Goal: Task Accomplishment & Management: Use online tool/utility

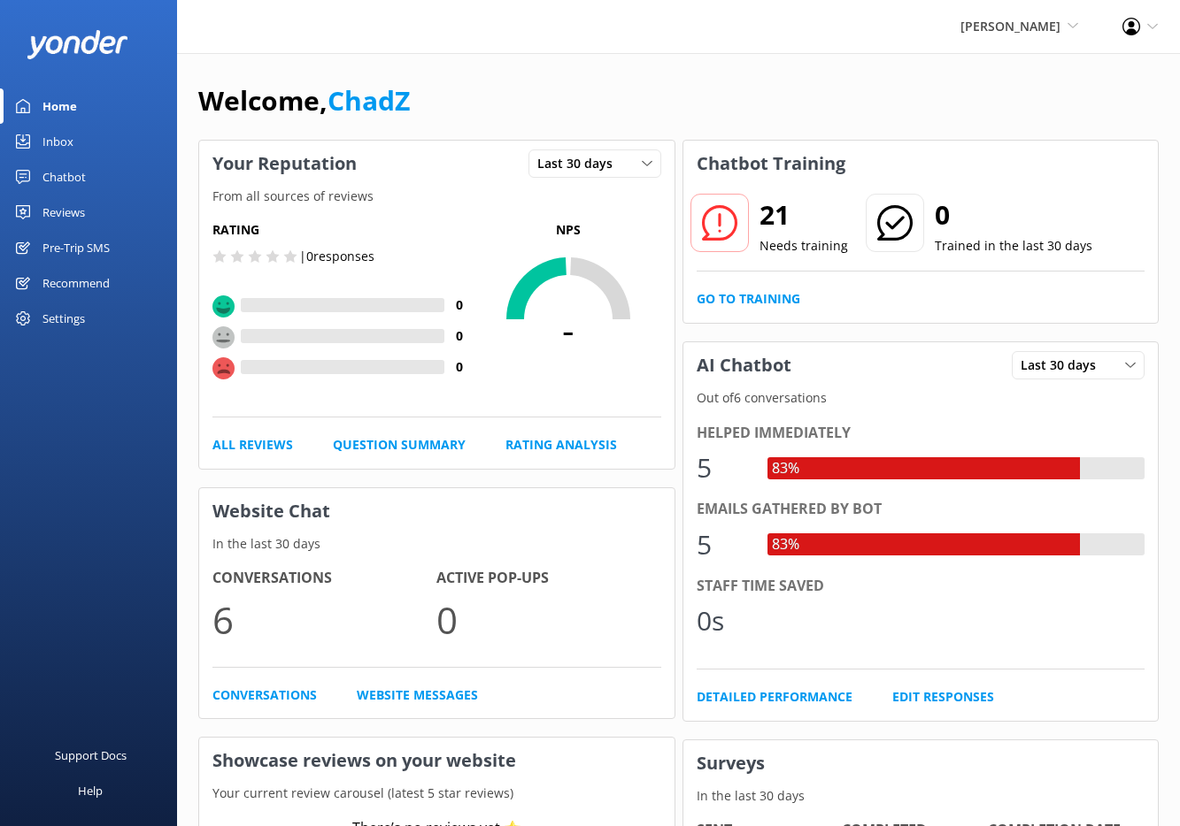
click at [71, 180] on div "Chatbot" at bounding box center [63, 176] width 43 height 35
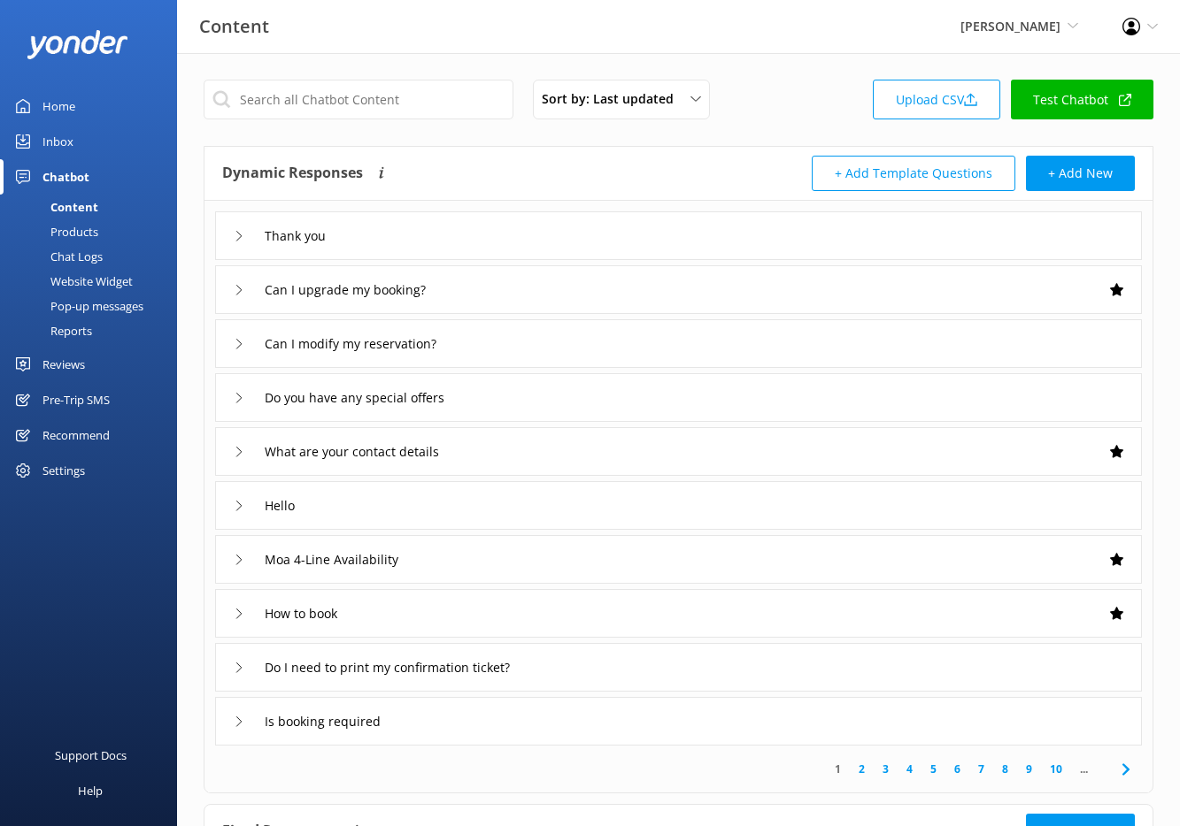
scroll to position [11, 0]
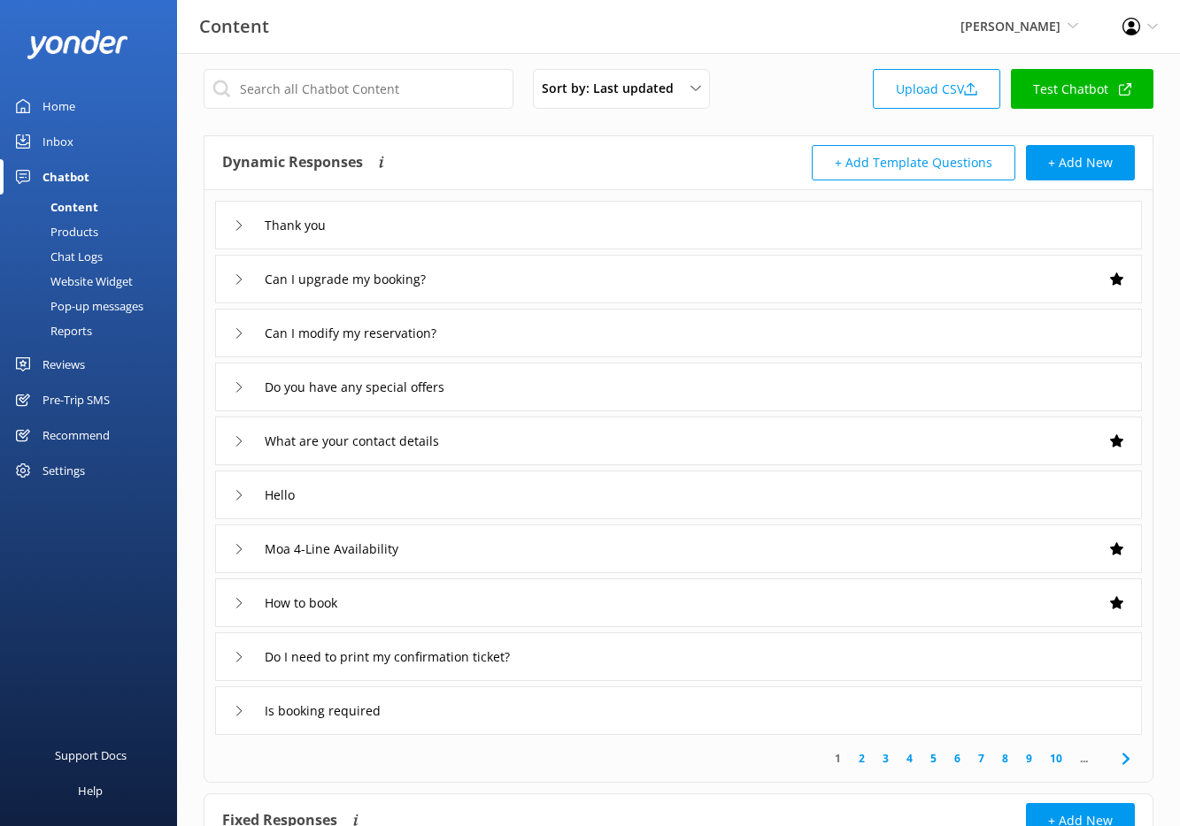
click at [414, 242] on div "Thank you" at bounding box center [678, 225] width 926 height 49
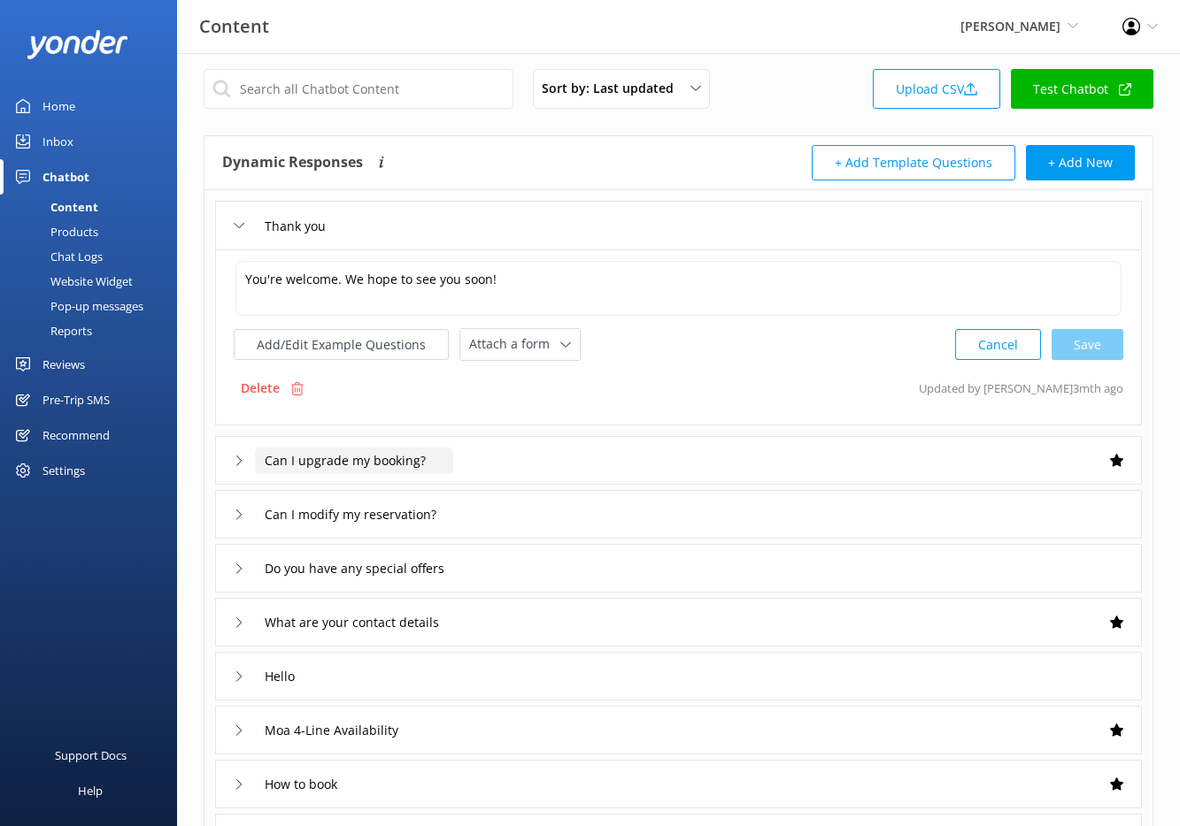
click at [388, 465] on input "Can I upgrade my booking?" at bounding box center [354, 461] width 198 height 27
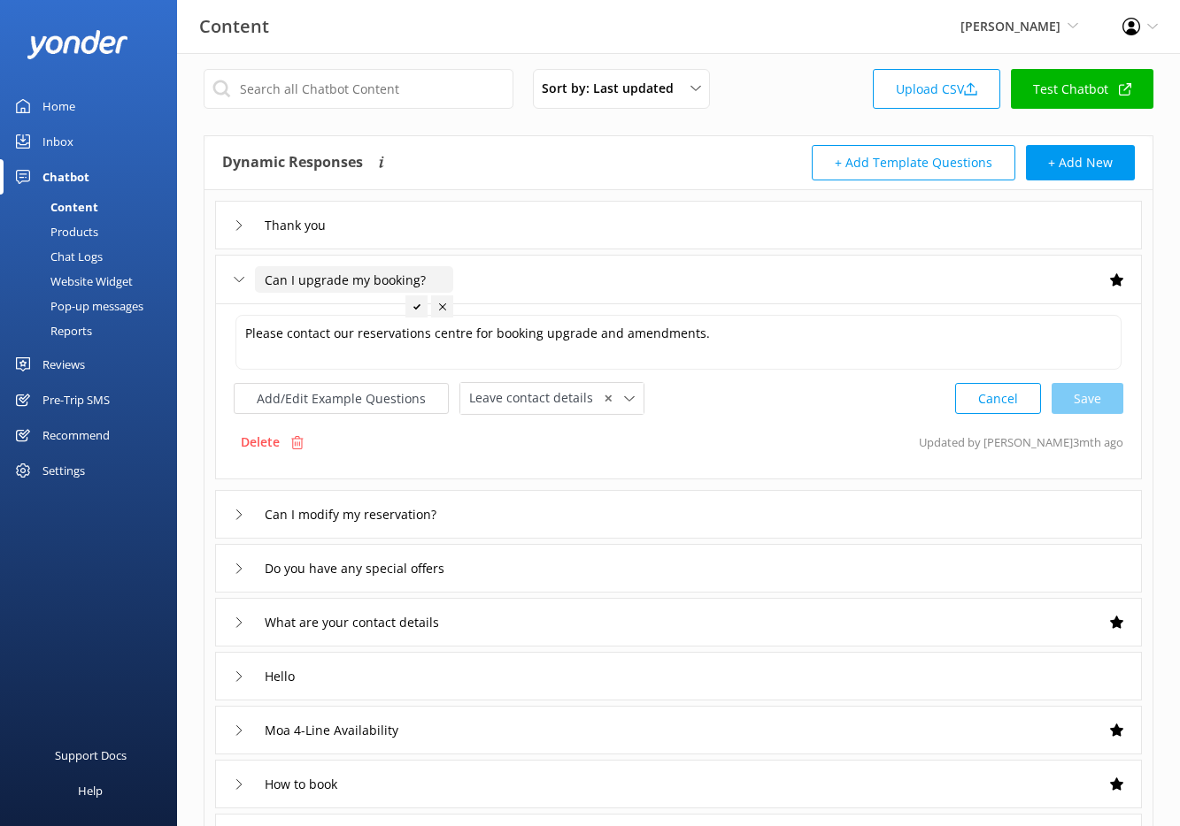
scroll to position [327, 0]
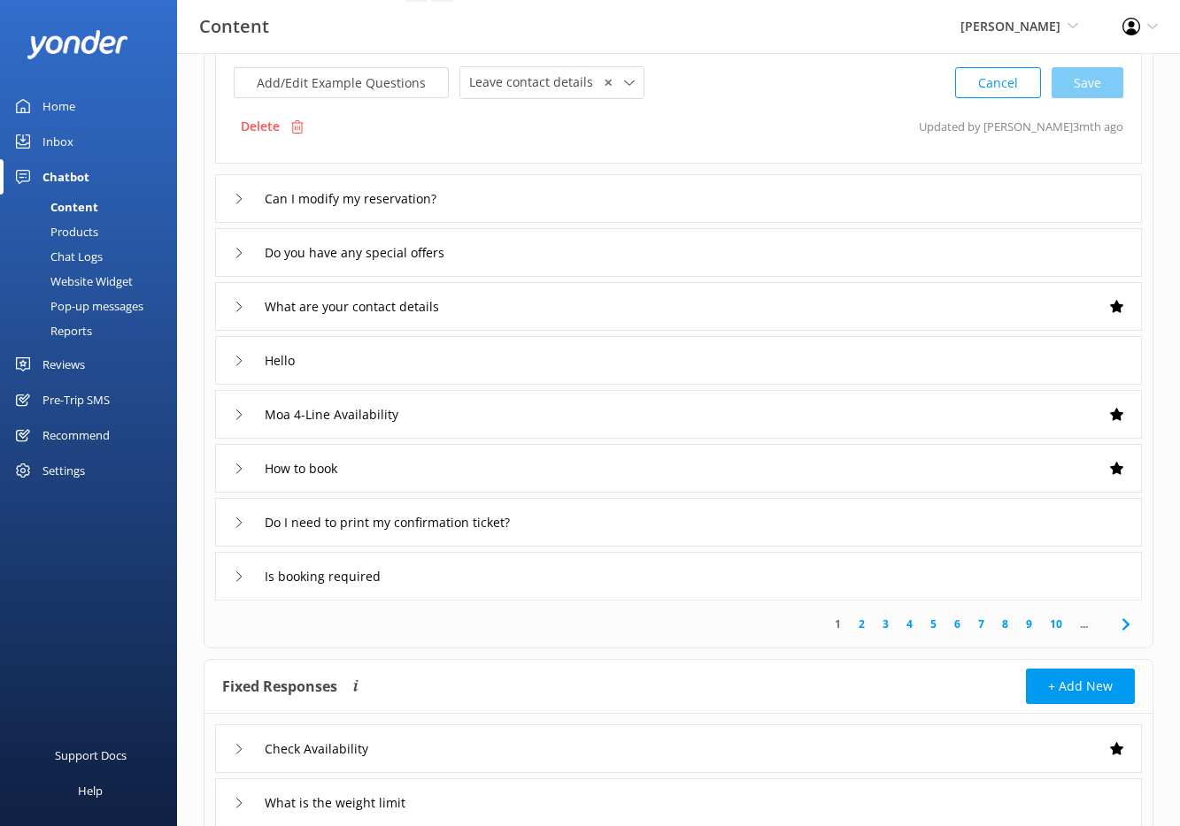
click at [1058, 629] on link "10" at bounding box center [1056, 624] width 30 height 17
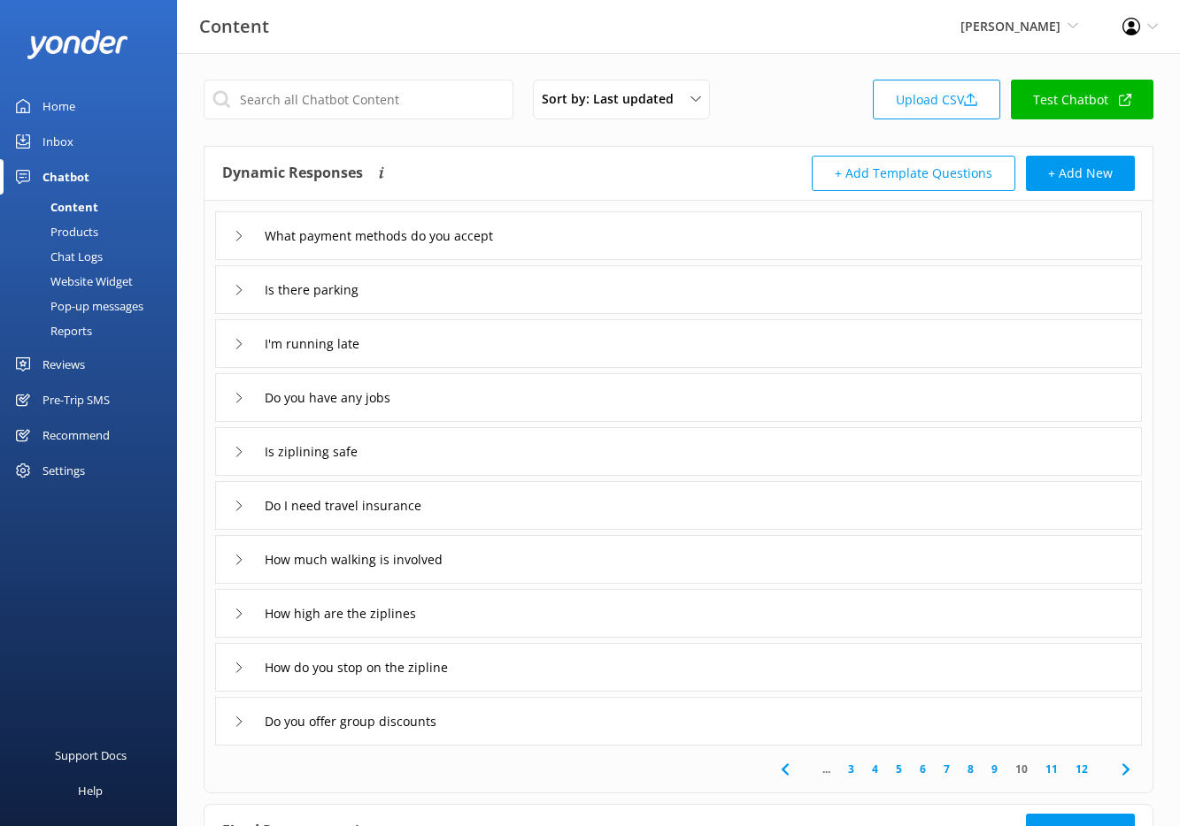
click at [241, 345] on icon at bounding box center [239, 344] width 11 height 11
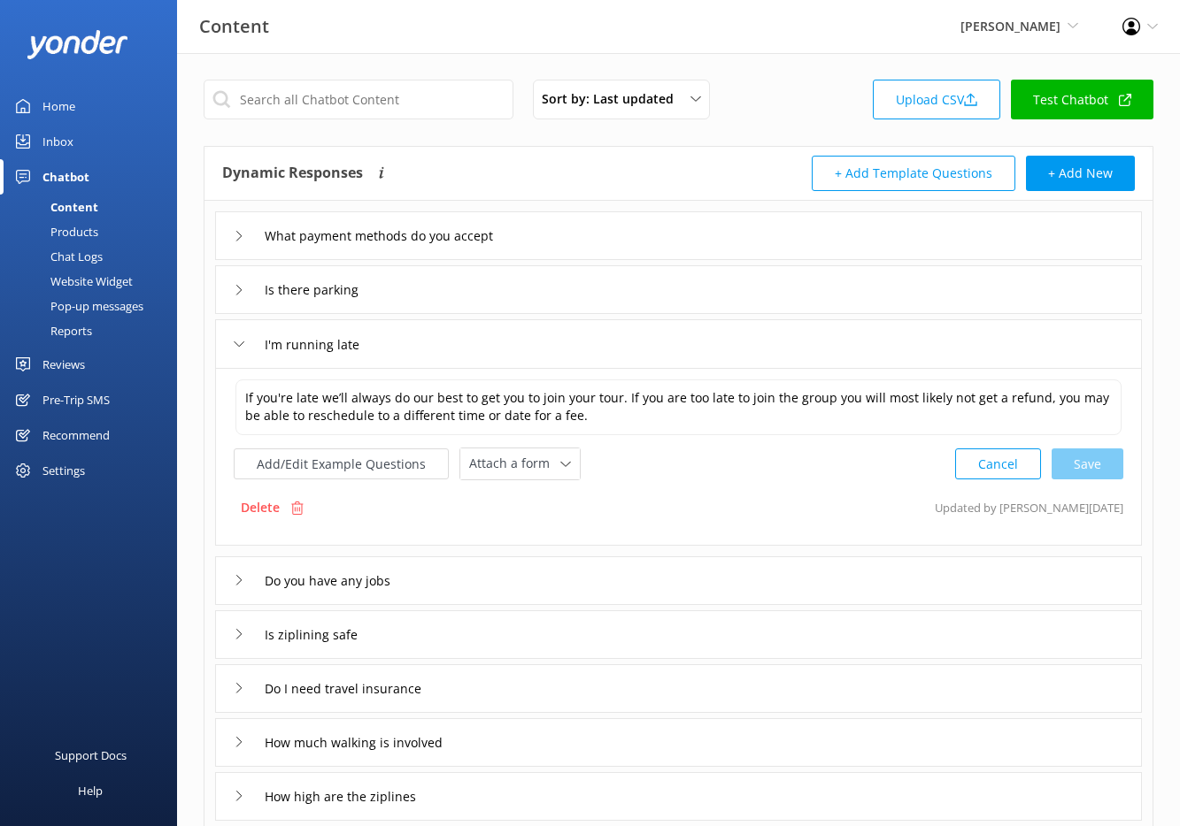
scroll to position [273, 0]
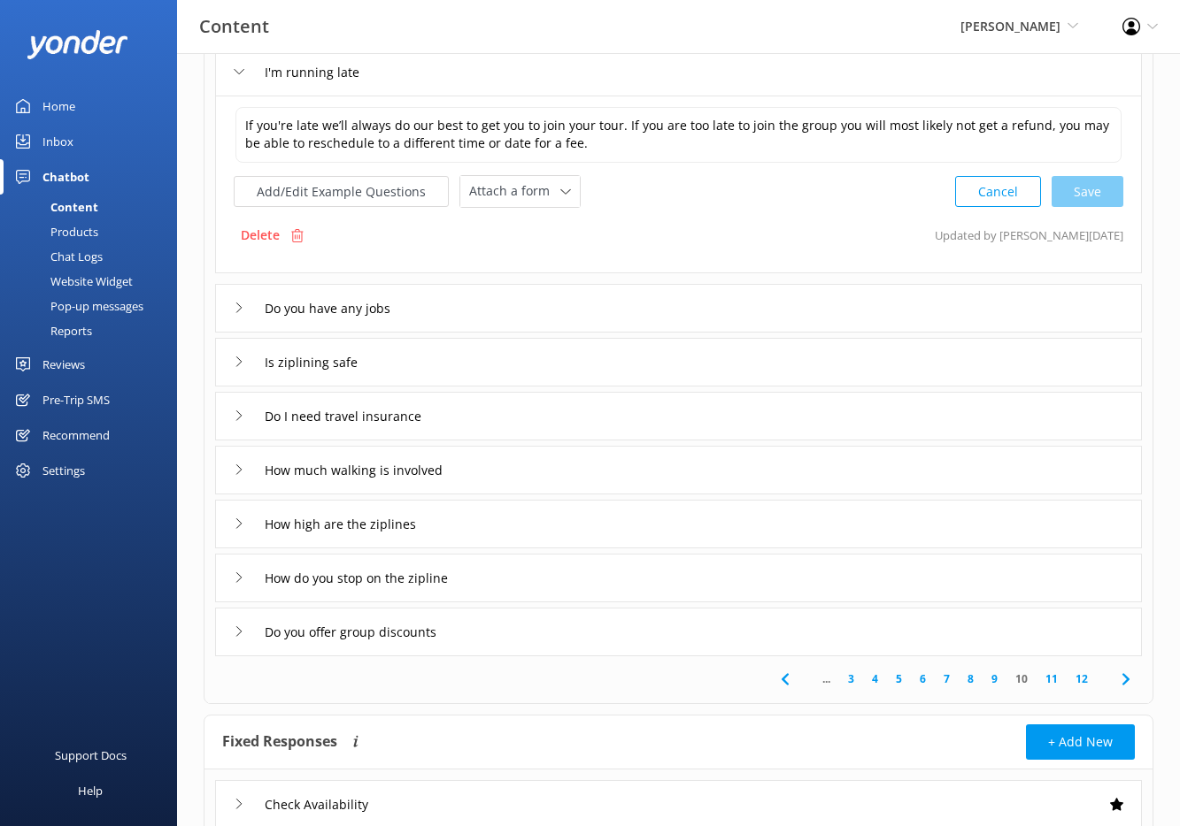
click at [1085, 679] on link "12" at bounding box center [1081, 679] width 30 height 17
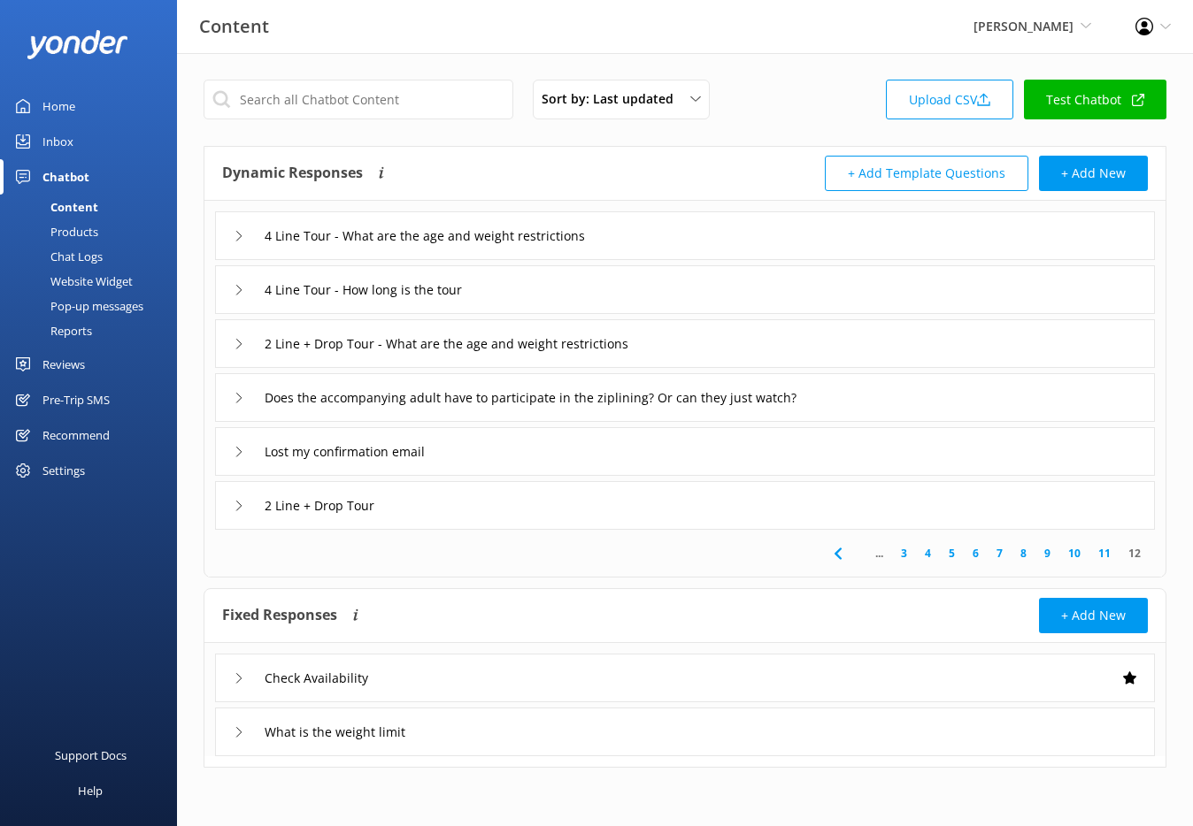
click at [70, 227] on div "Products" at bounding box center [55, 231] width 88 height 25
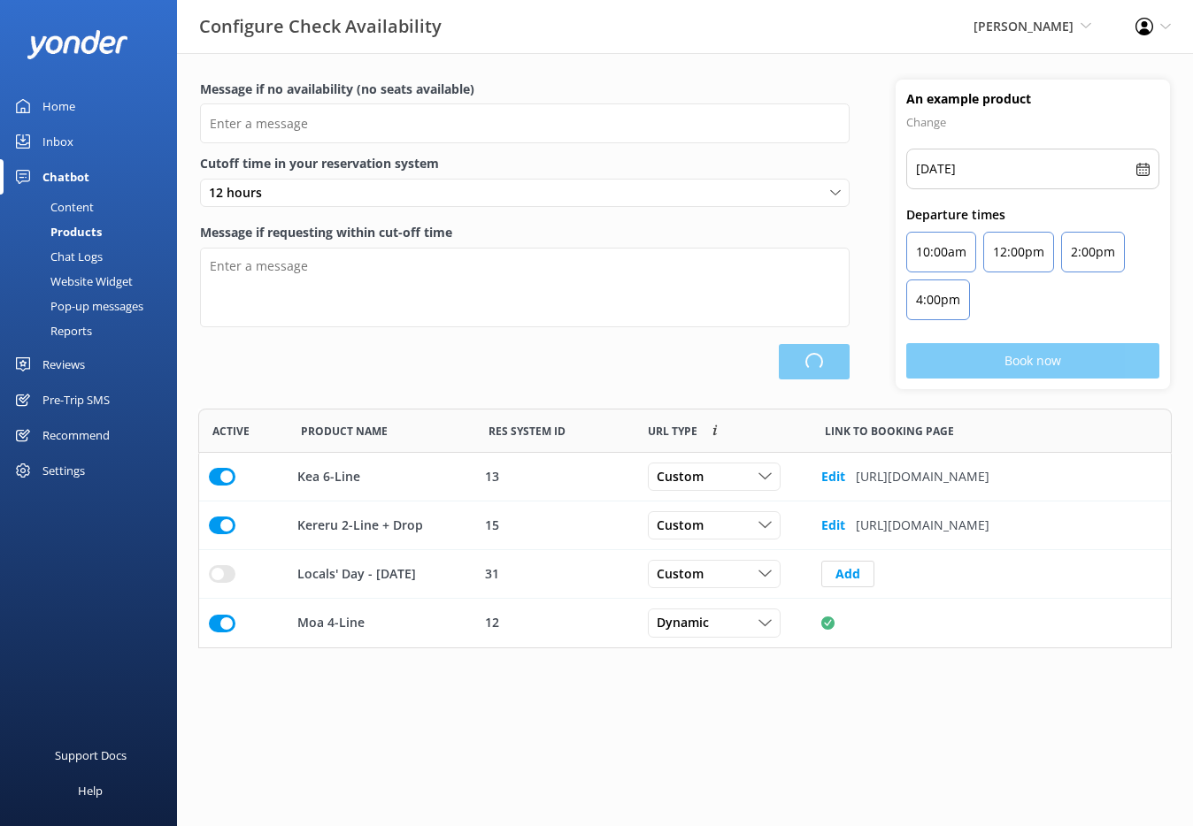
scroll to position [227, 960]
type input "There are no seats available, please check an alternative day"
type textarea "Our online booking system closes {hours} prior to departure. Please contact us …"
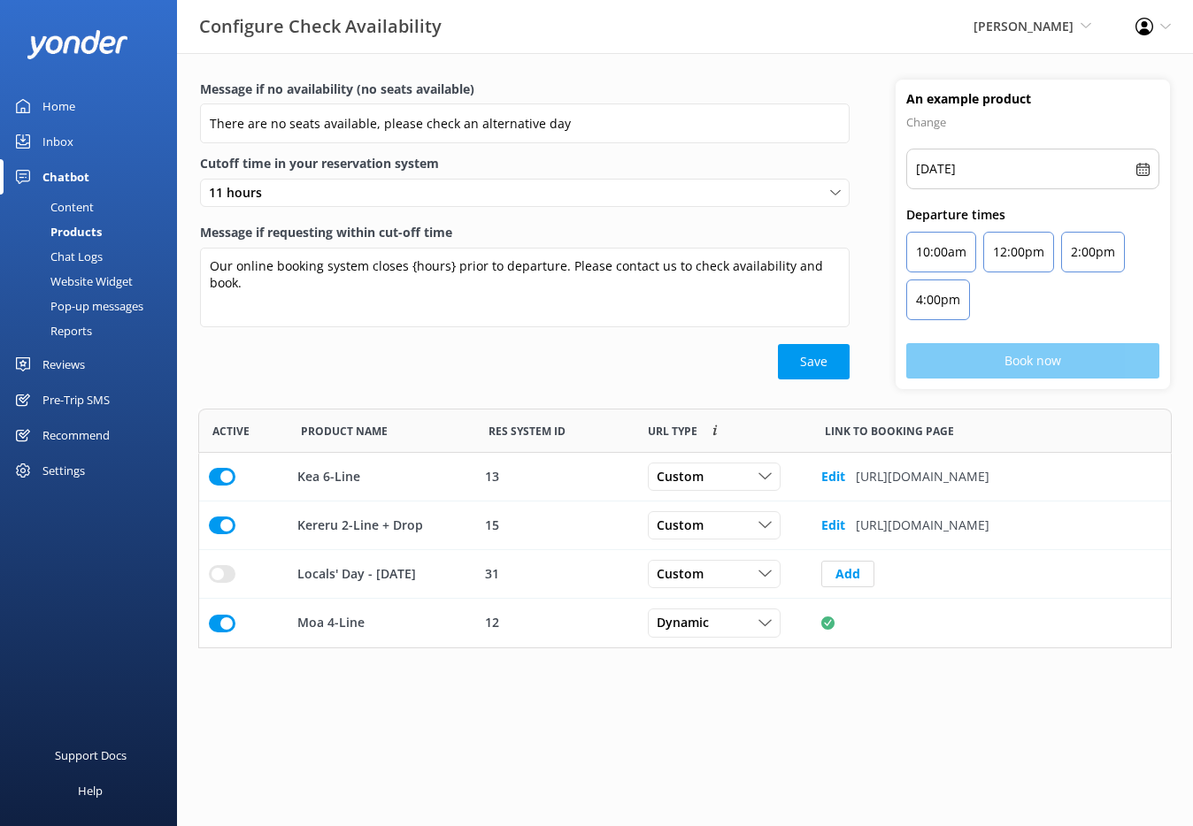
click at [83, 254] on div "Chat Logs" at bounding box center [57, 256] width 92 height 25
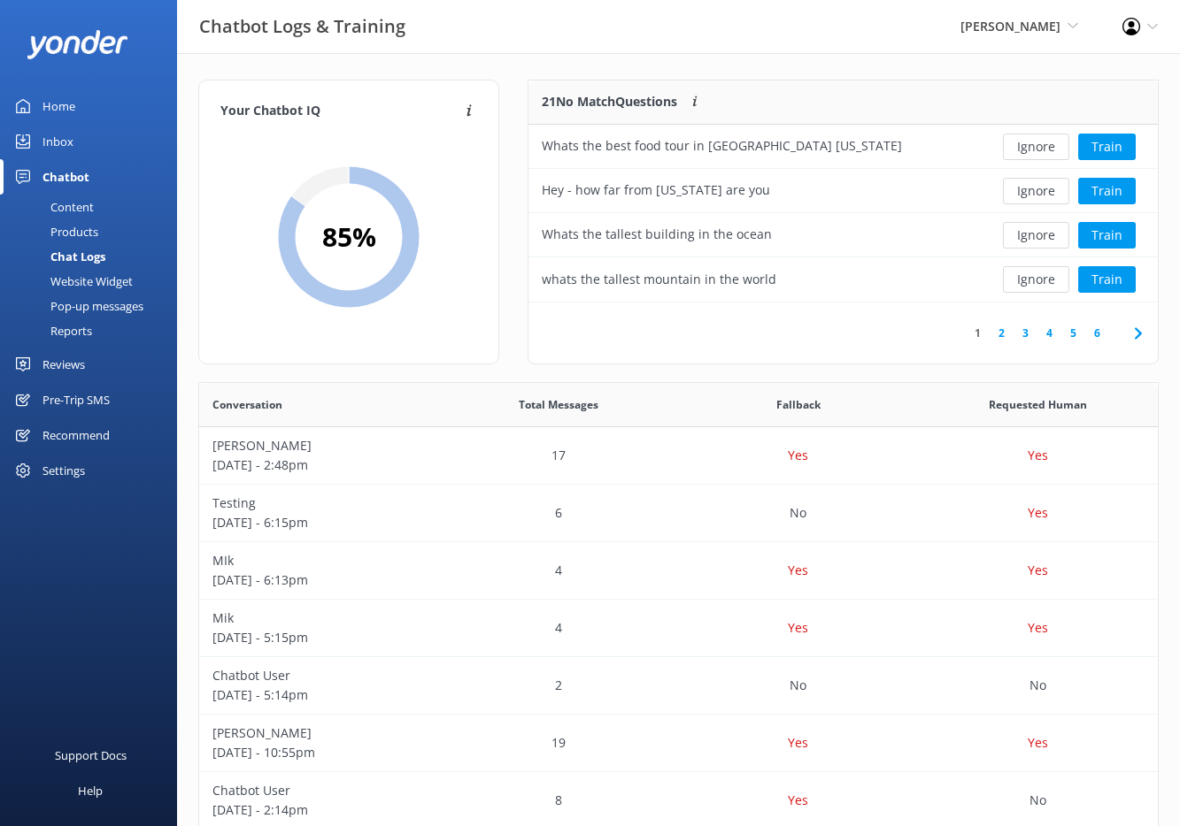
click at [84, 279] on div "Website Widget" at bounding box center [72, 281] width 122 height 25
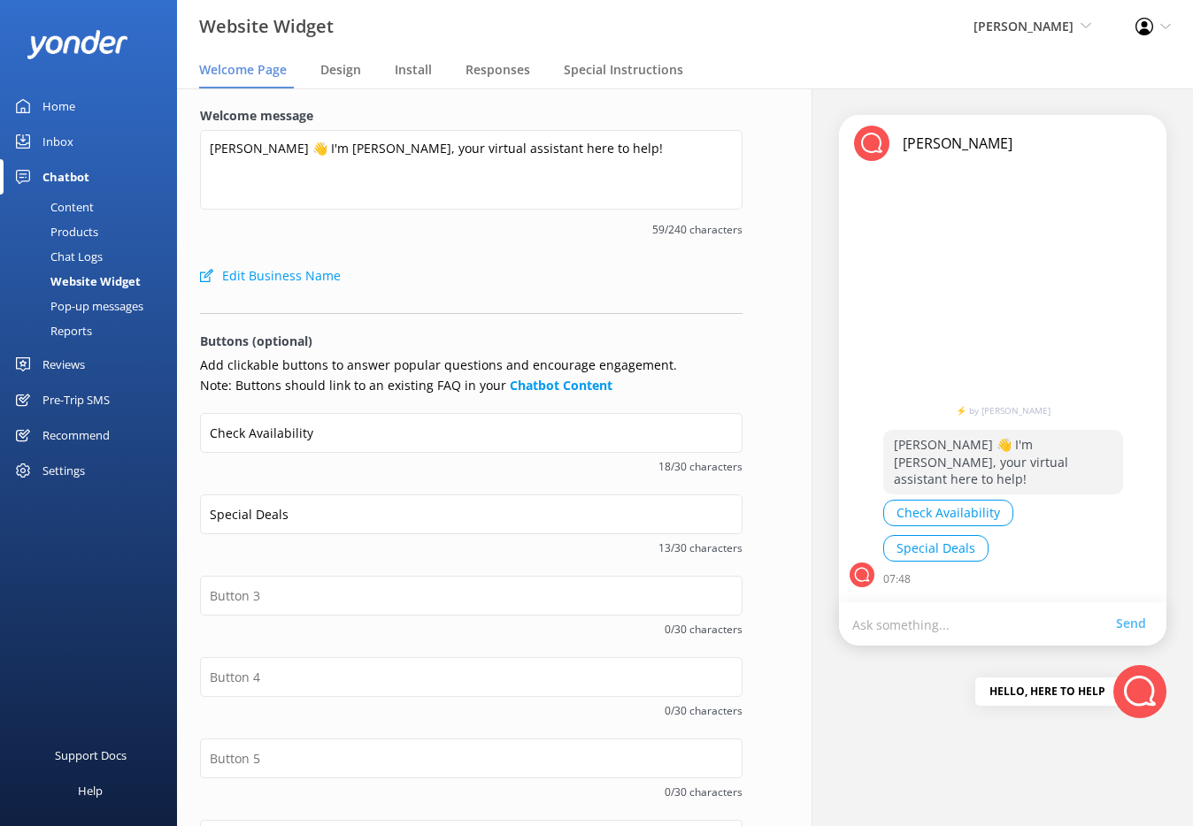
click at [83, 207] on div "Content" at bounding box center [52, 207] width 83 height 25
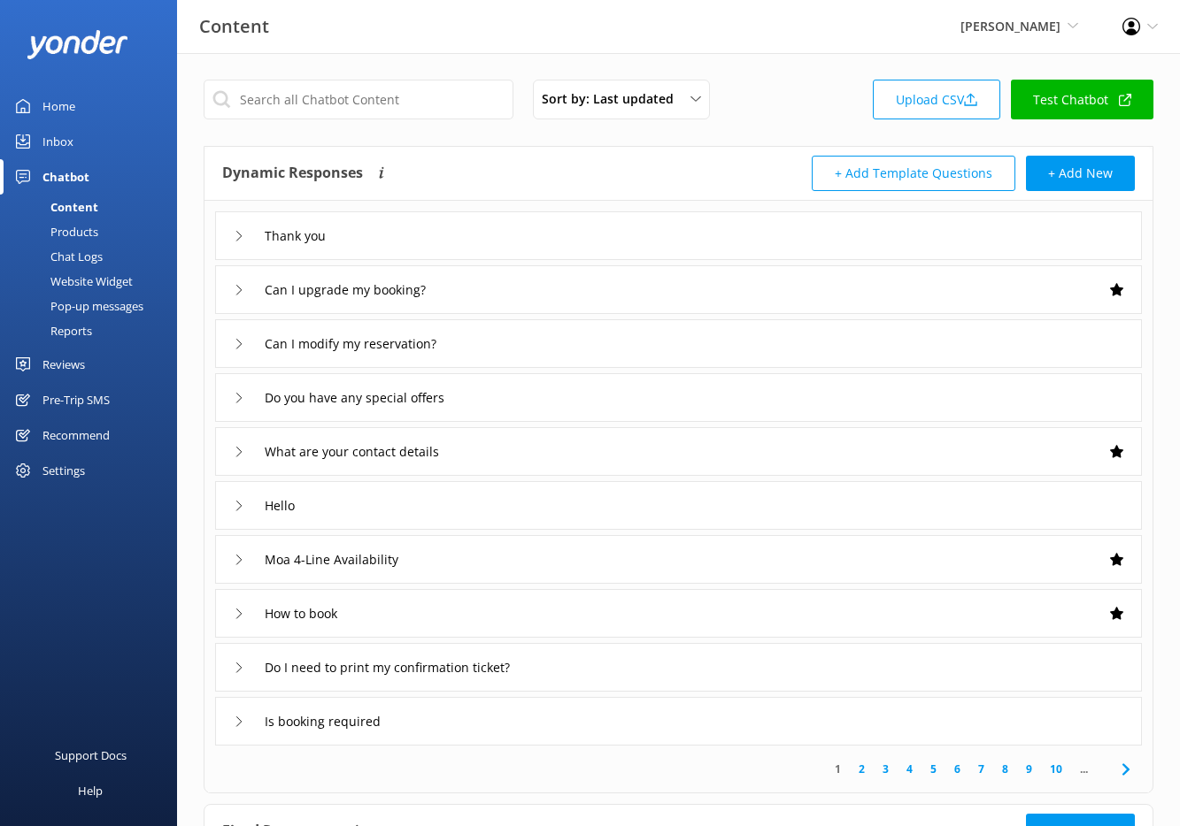
click at [460, 229] on div "Thank you" at bounding box center [678, 235] width 926 height 49
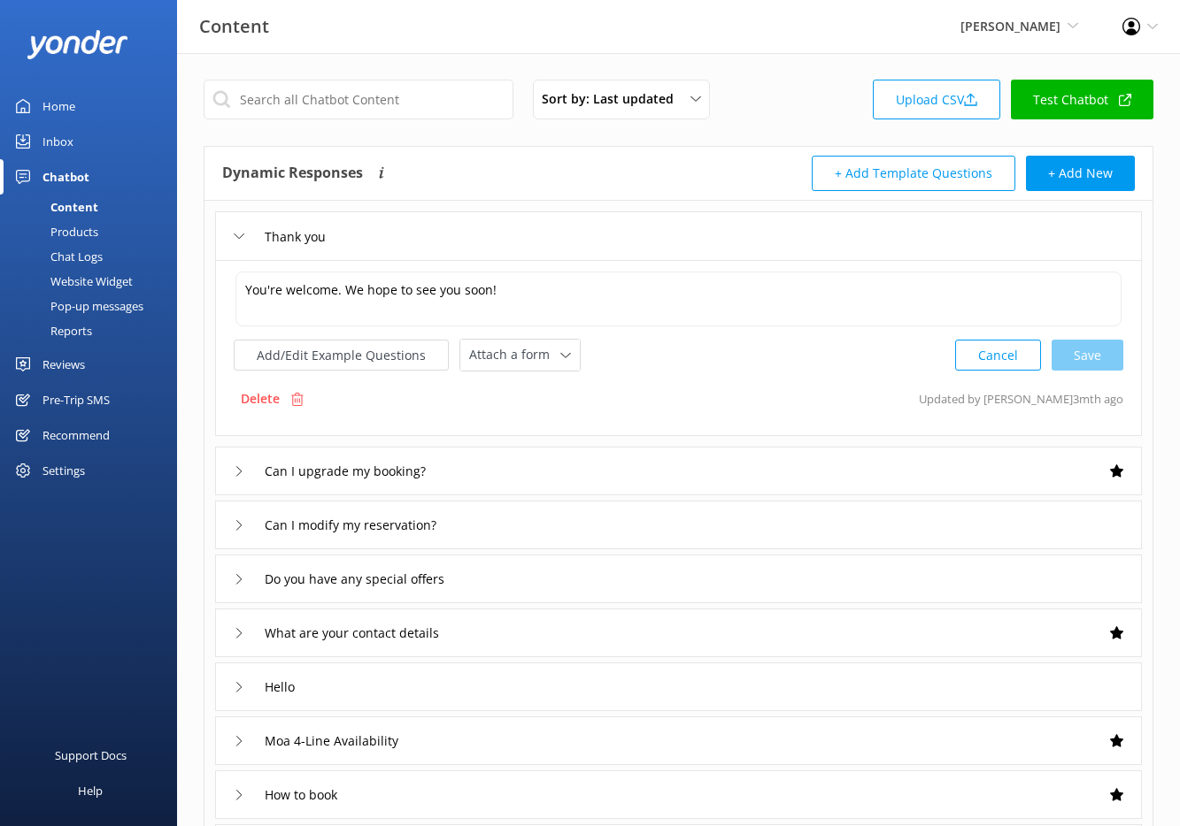
click at [243, 235] on icon at bounding box center [239, 236] width 11 height 11
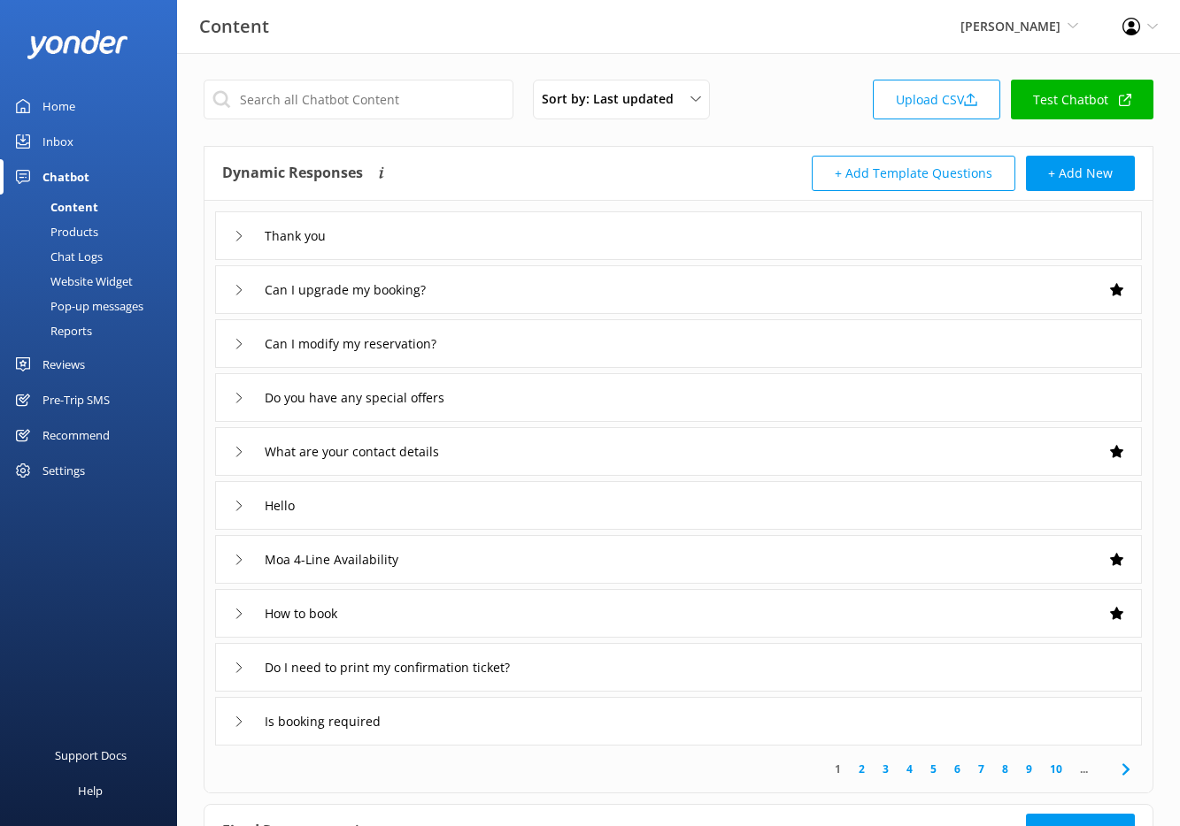
click at [95, 258] on div "Chat Logs" at bounding box center [57, 256] width 92 height 25
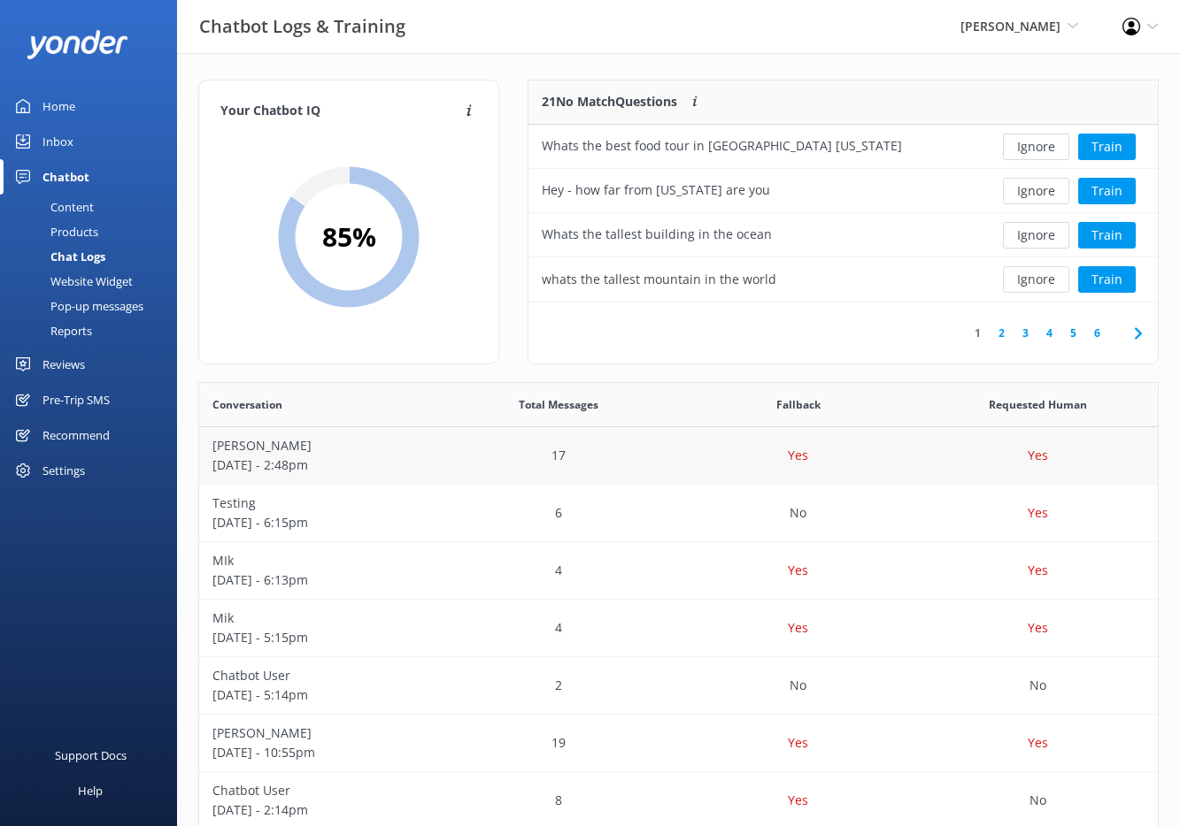
scroll to position [23, 0]
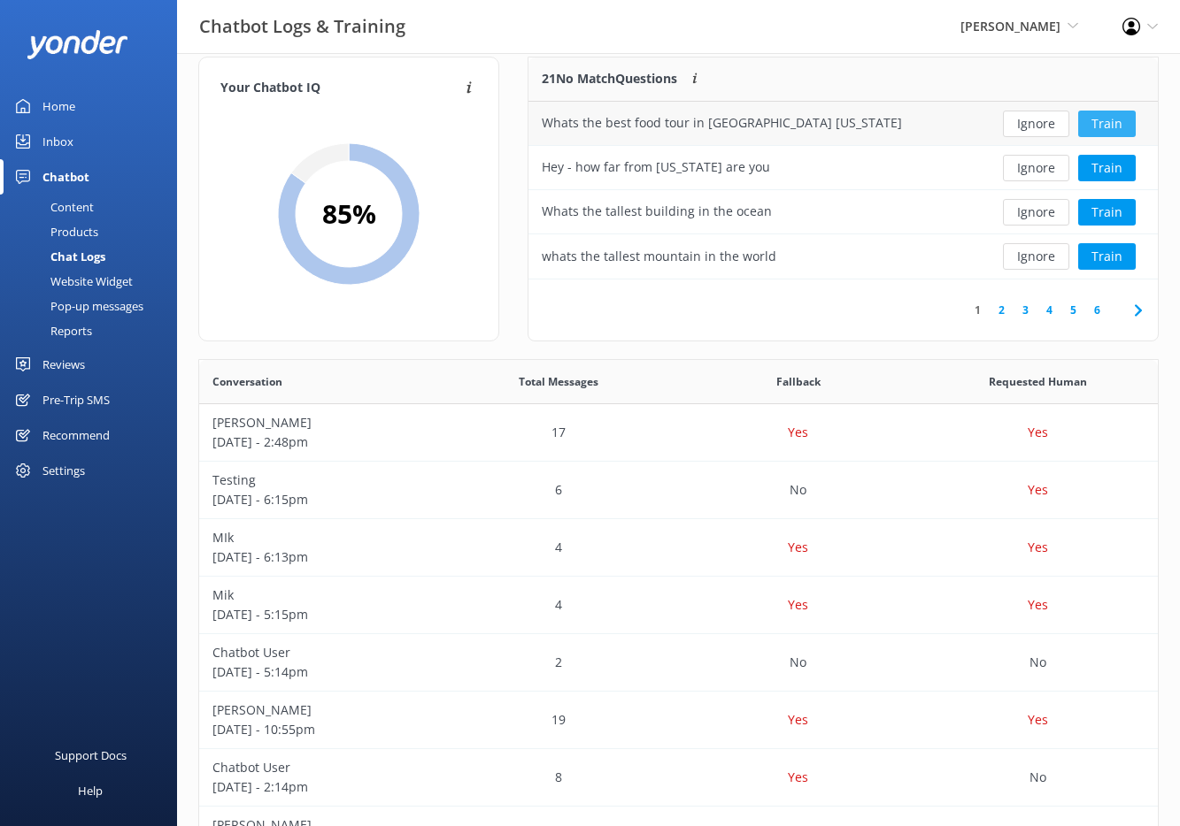
click at [1101, 130] on button "Train" at bounding box center [1107, 124] width 58 height 27
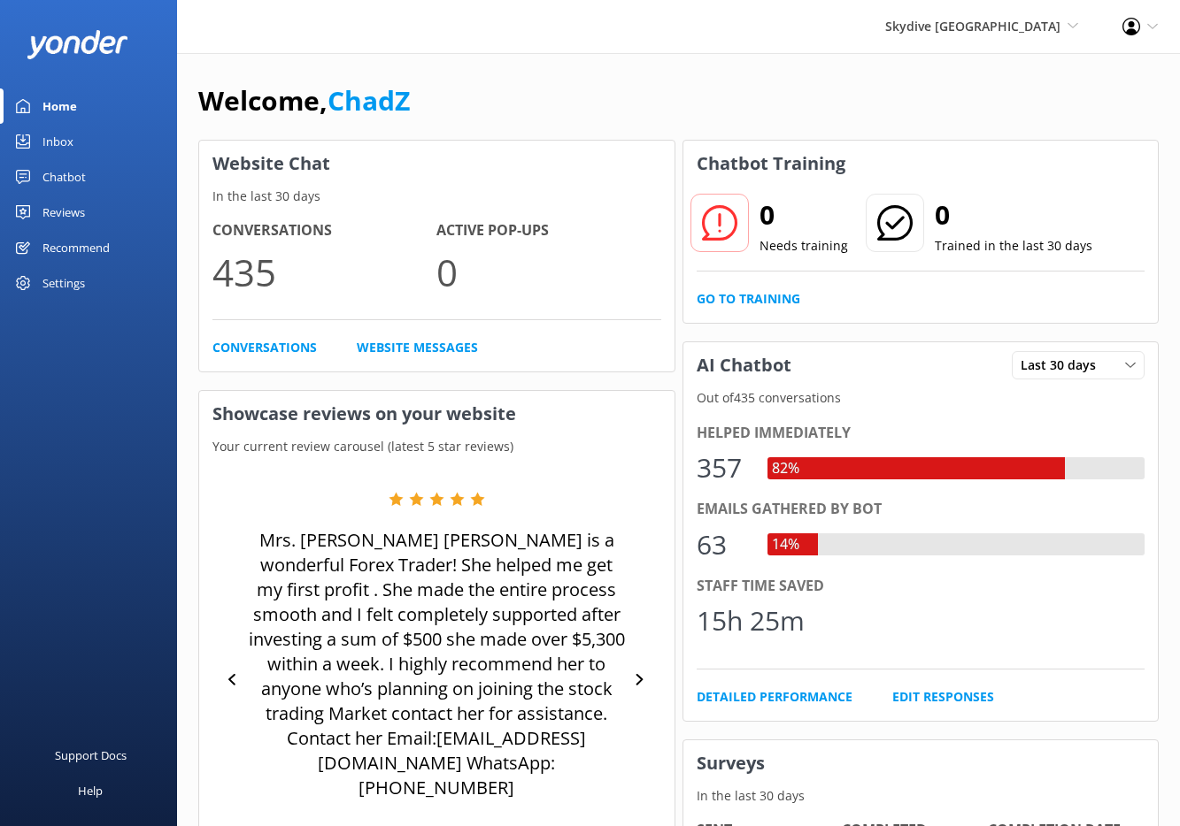
click at [88, 177] on link "Chatbot" at bounding box center [88, 176] width 177 height 35
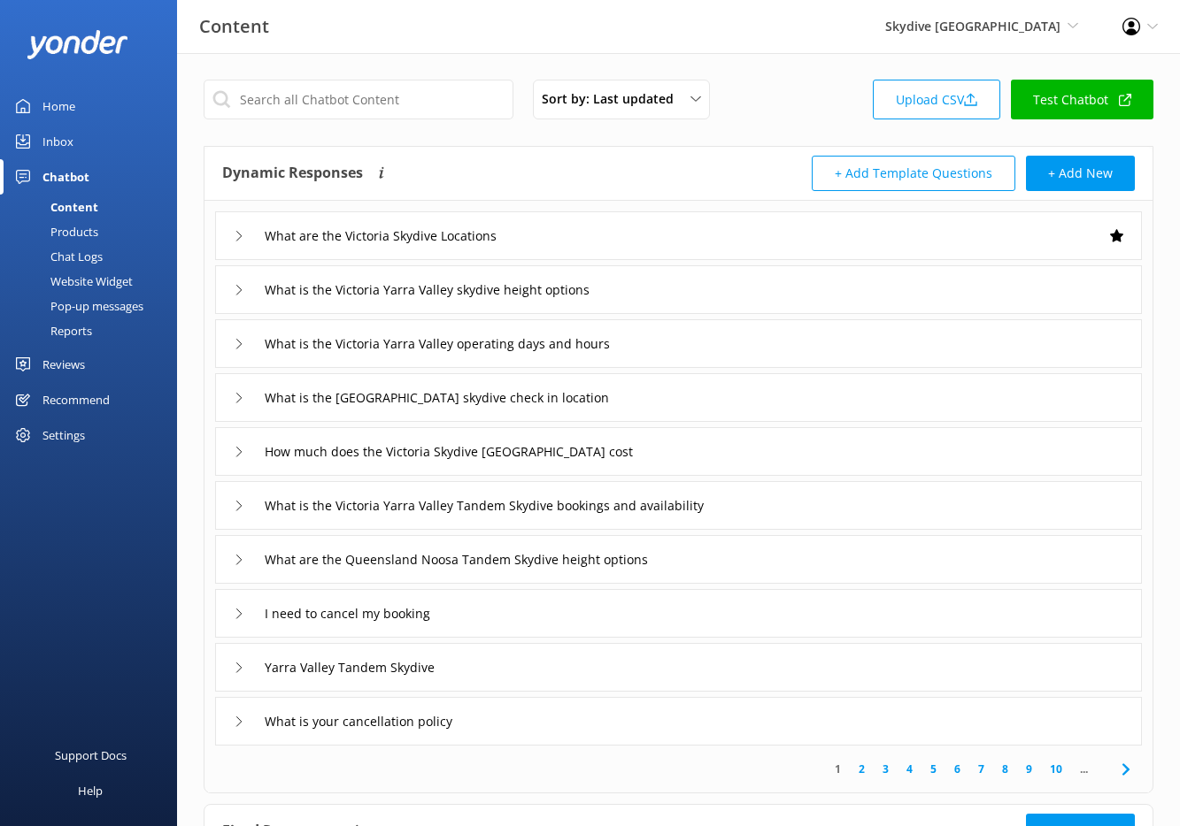
click at [1057, 772] on link "10" at bounding box center [1056, 769] width 30 height 17
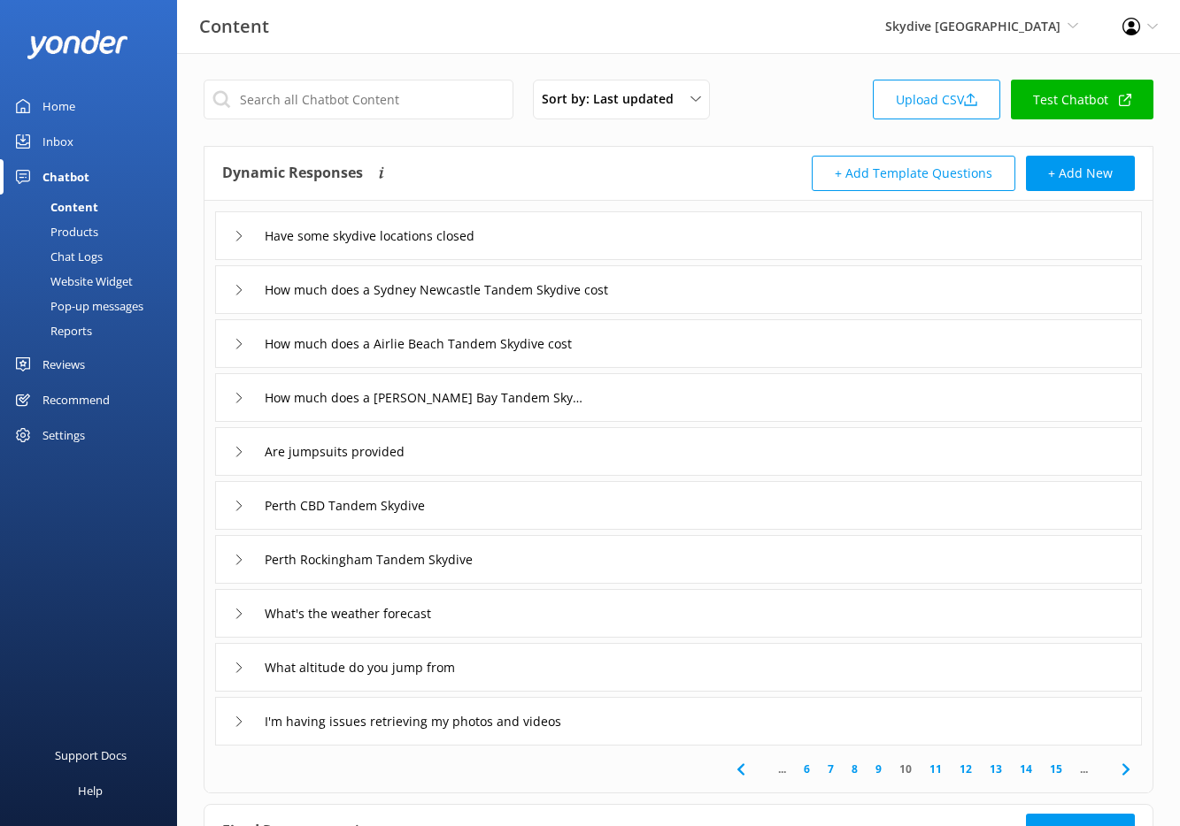
click at [1054, 770] on link "15" at bounding box center [1056, 769] width 30 height 17
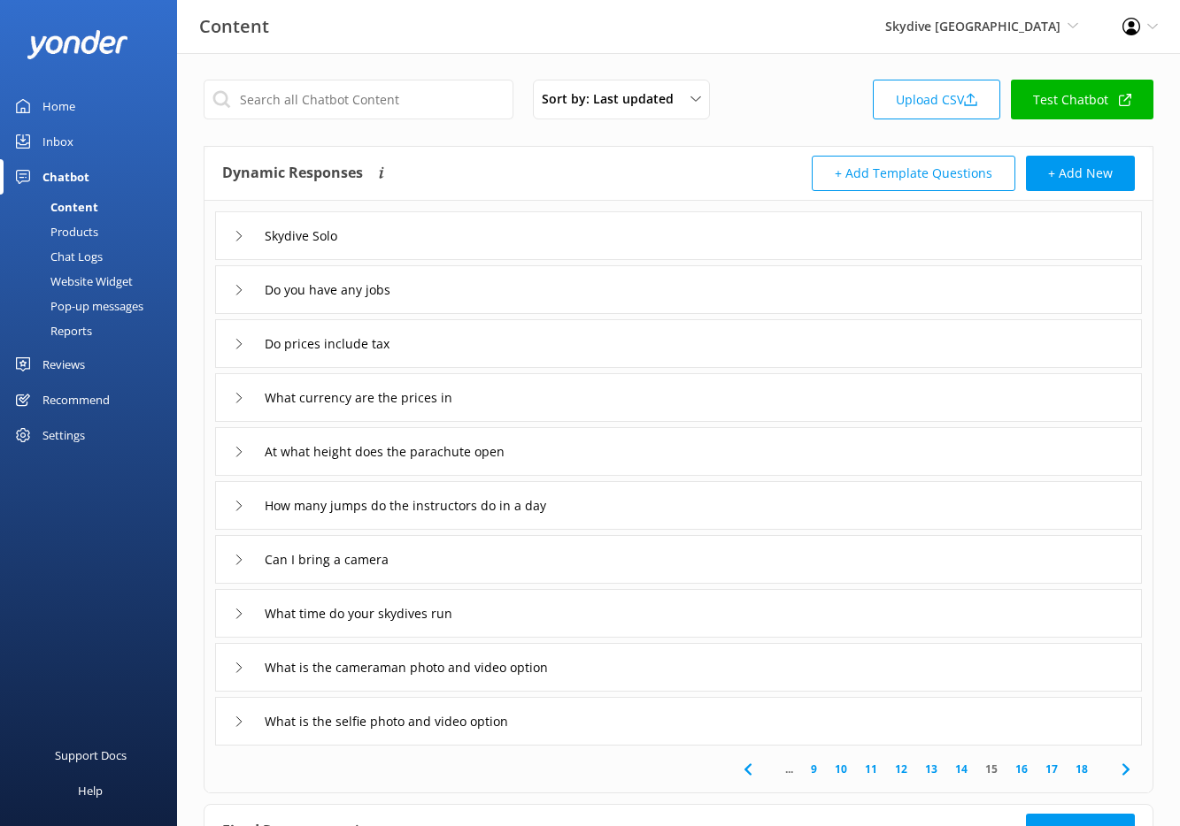
click at [1085, 766] on link "18" at bounding box center [1081, 769] width 30 height 17
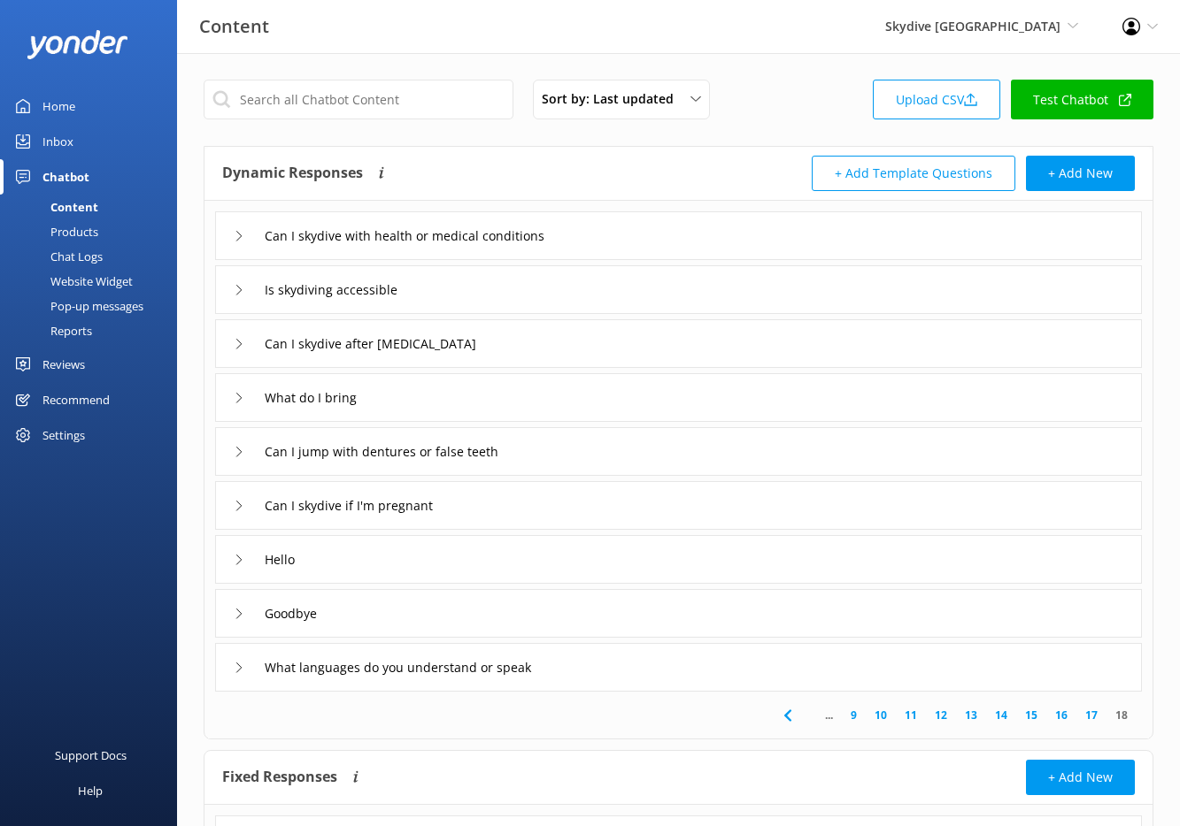
click at [90, 254] on div "Chat Logs" at bounding box center [57, 256] width 92 height 25
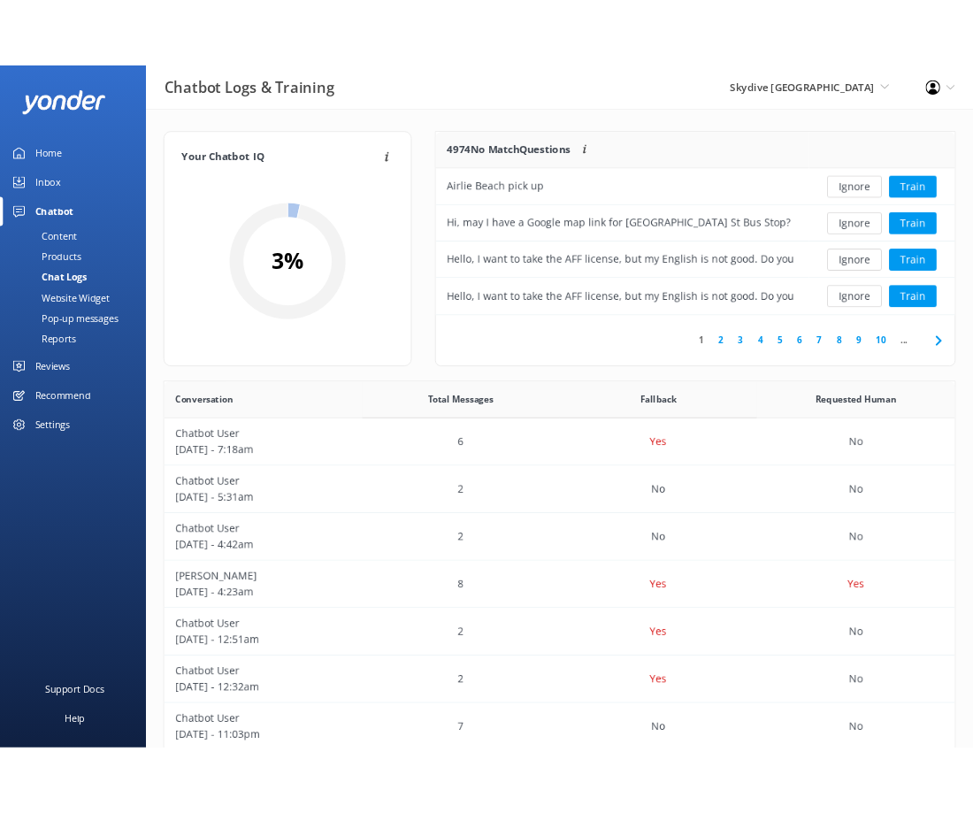
scroll to position [209, 615]
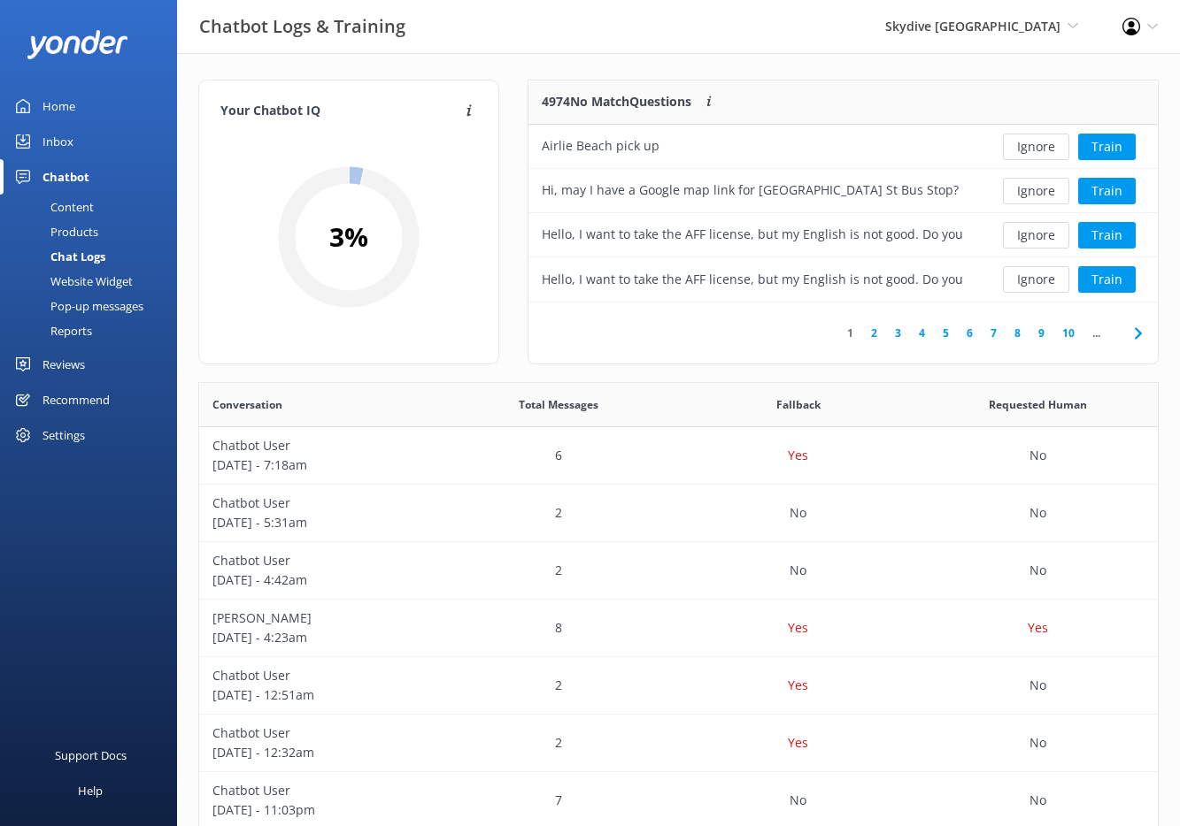
click at [1139, 336] on icon at bounding box center [1137, 333] width 21 height 21
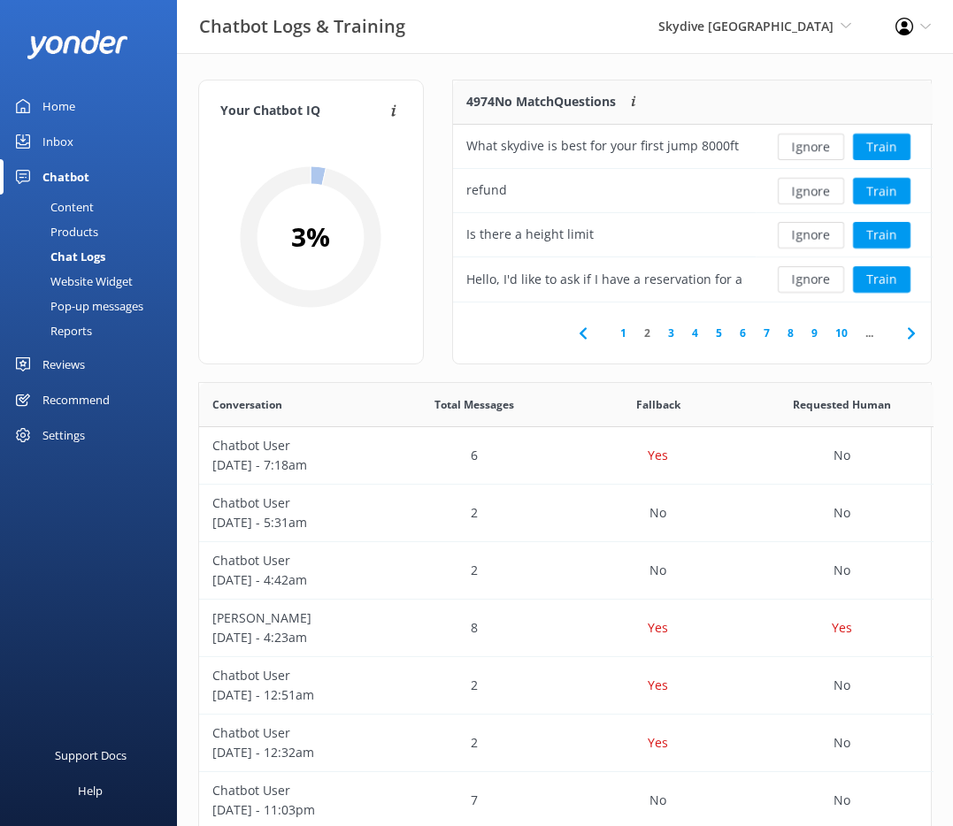
scroll to position [607, 719]
